Goal: Task Accomplishment & Management: Use online tool/utility

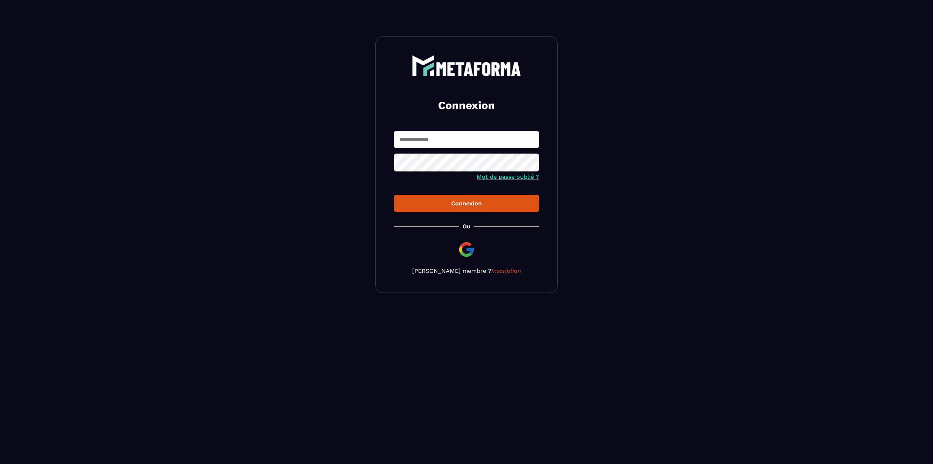
click at [439, 142] on input "text" at bounding box center [466, 139] width 145 height 17
type input "**********"
click at [394, 195] on button "Connexion" at bounding box center [466, 203] width 145 height 17
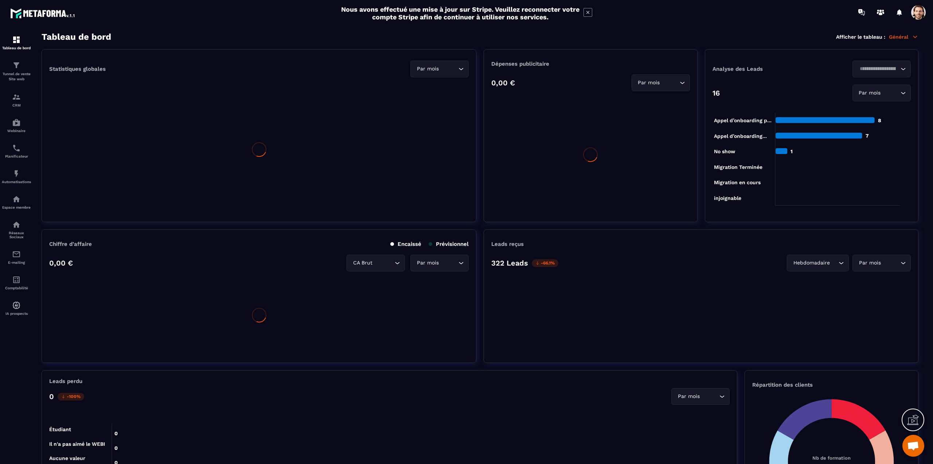
click at [919, 13] on span at bounding box center [918, 12] width 15 height 15
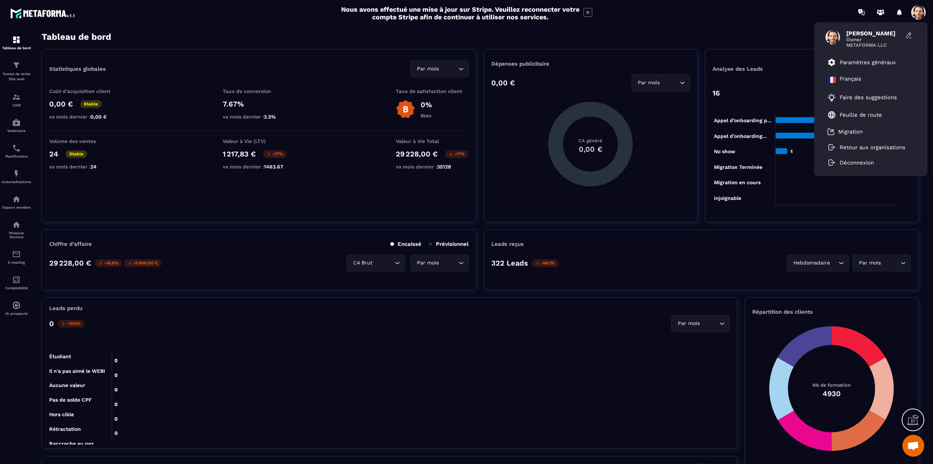
drag, startPoint x: 750, startPoint y: 24, endPoint x: 743, endPoint y: 36, distance: 14.1
click at [750, 24] on div "[PERSON_NAME] Owner METAFORMA LLC Paramètres généraux Français Faire des sugges…" at bounding box center [509, 12] width 847 height 24
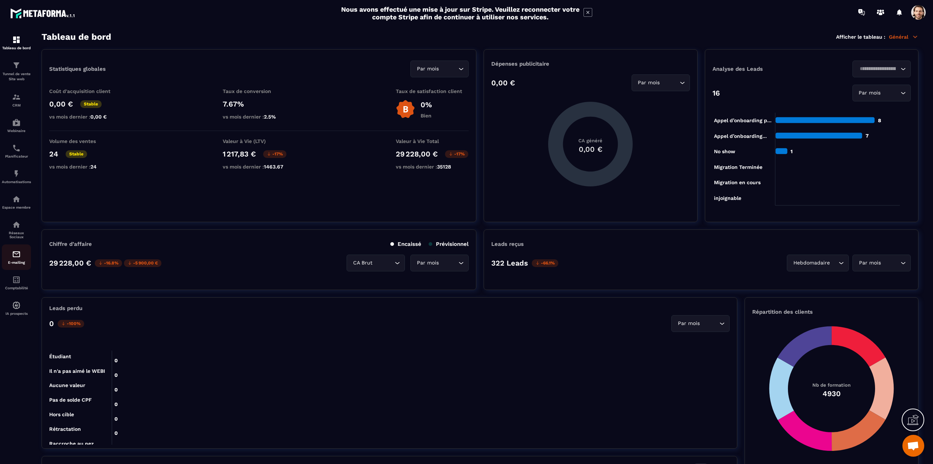
click at [15, 257] on img at bounding box center [16, 254] width 9 height 9
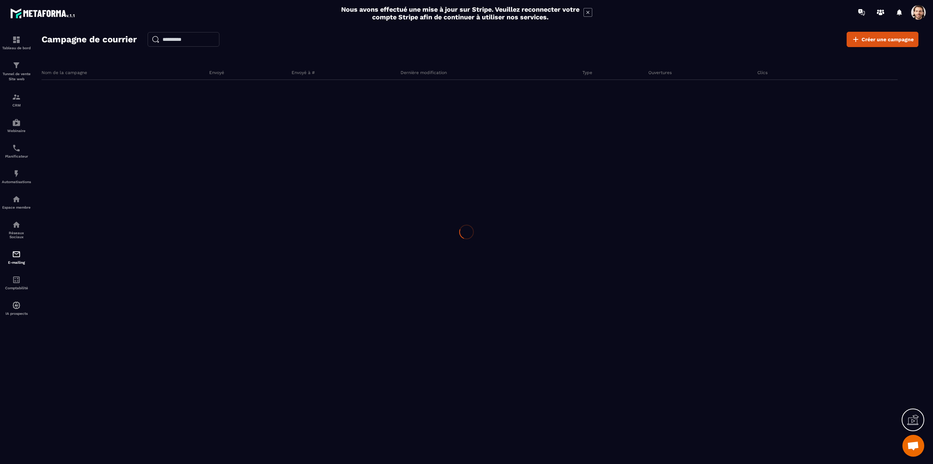
click at [15, 255] on div at bounding box center [466, 232] width 933 height 464
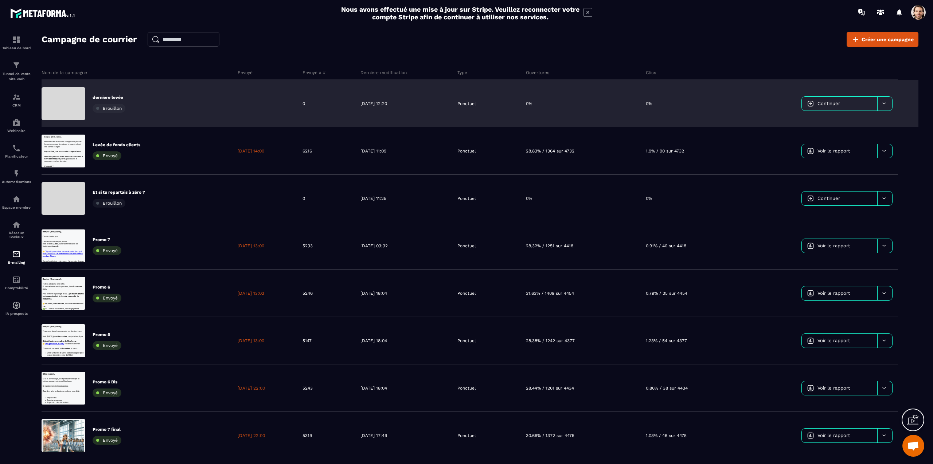
click at [192, 108] on div "derniere levée Brouillon" at bounding box center [137, 103] width 191 height 47
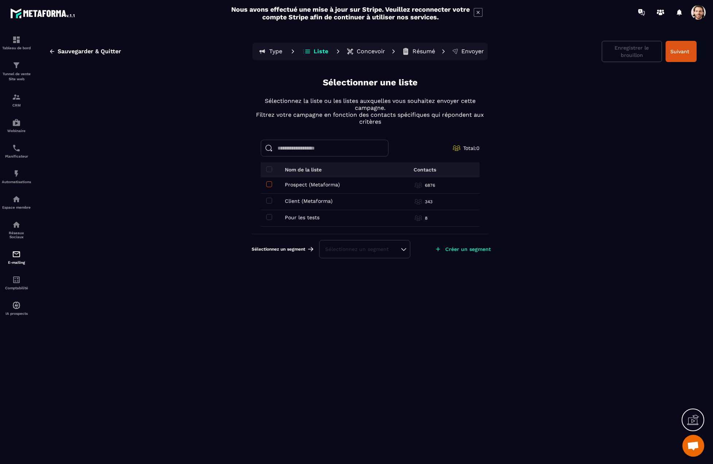
click at [267, 182] on span at bounding box center [269, 184] width 6 height 6
click at [268, 200] on span at bounding box center [269, 201] width 6 height 6
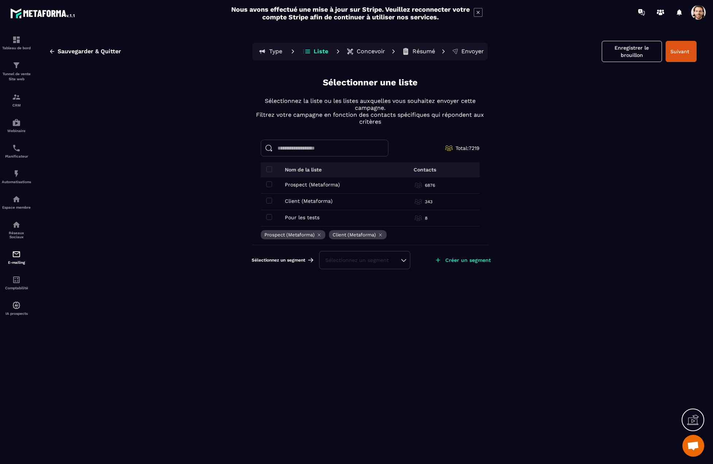
click at [369, 262] on div "Sélectionnez un segment" at bounding box center [364, 259] width 79 height 7
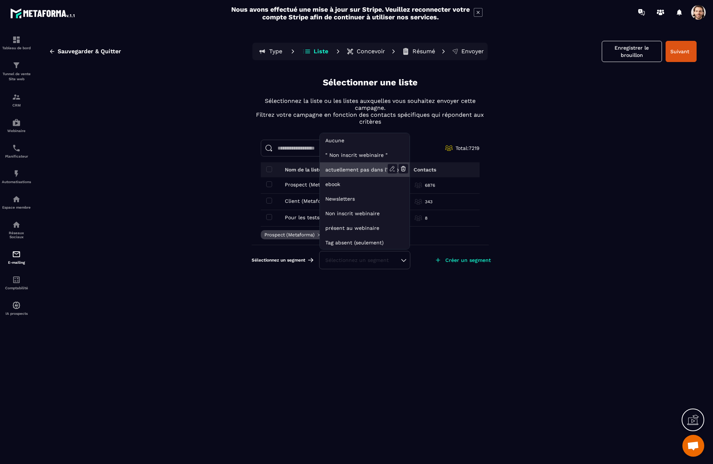
click at [372, 171] on li "actuellement pas dans l'automatisation webinar live" at bounding box center [365, 169] width 90 height 15
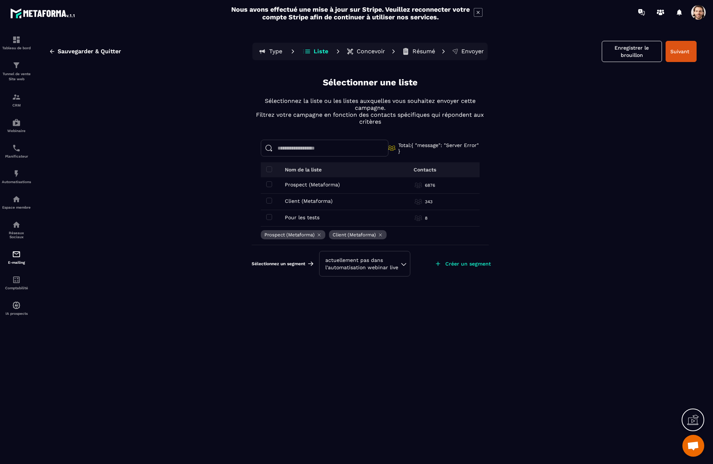
click at [629, 317] on div "Sauvegarder & Quitter Type Liste Concevoir Résumé Envoyer Enregistrer le brouil…" at bounding box center [369, 251] width 671 height 438
